Goal: Information Seeking & Learning: Learn about a topic

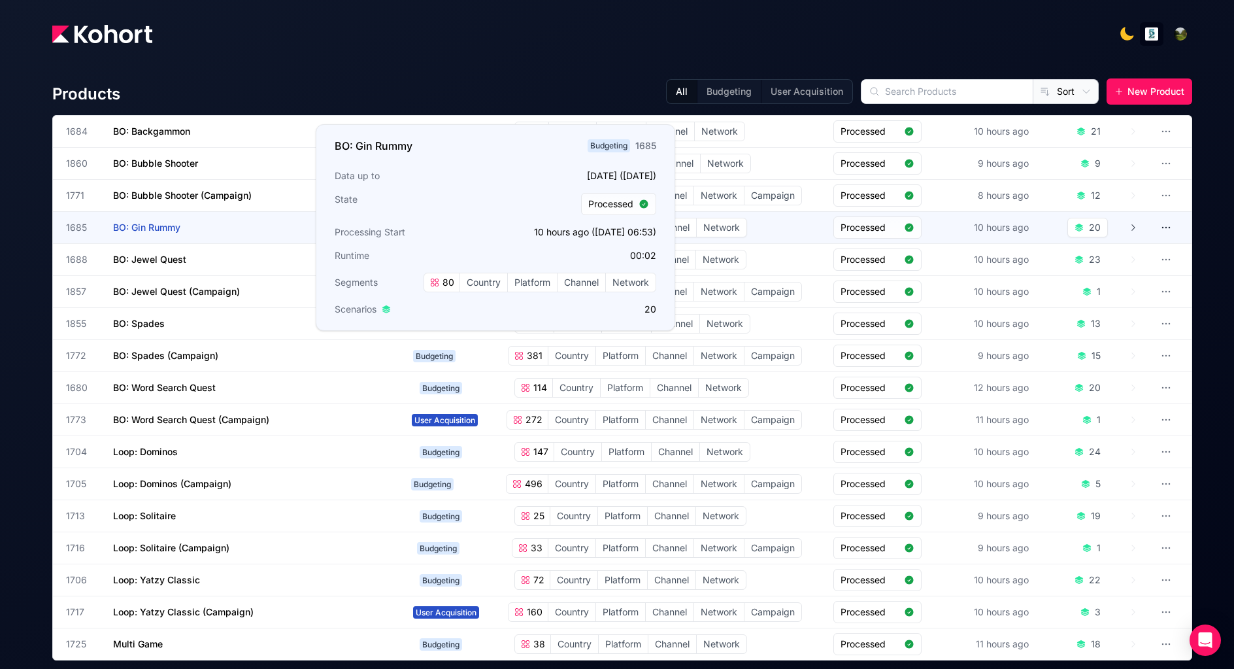
click at [163, 229] on span "BO: Gin Rummy" at bounding box center [146, 227] width 67 height 11
